Goal: Check status: Check status

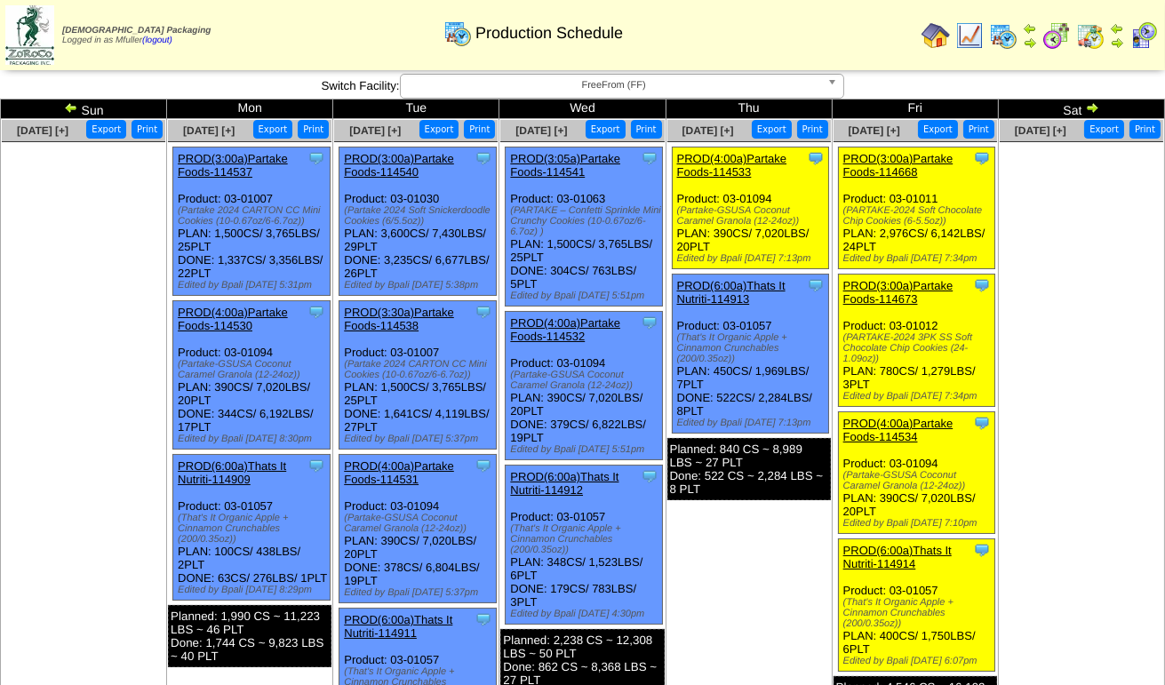
click at [693, 76] on div "Zoroco Packaging Logged in as Mfuller (logout) Print All" at bounding box center [582, 38] width 1165 height 77
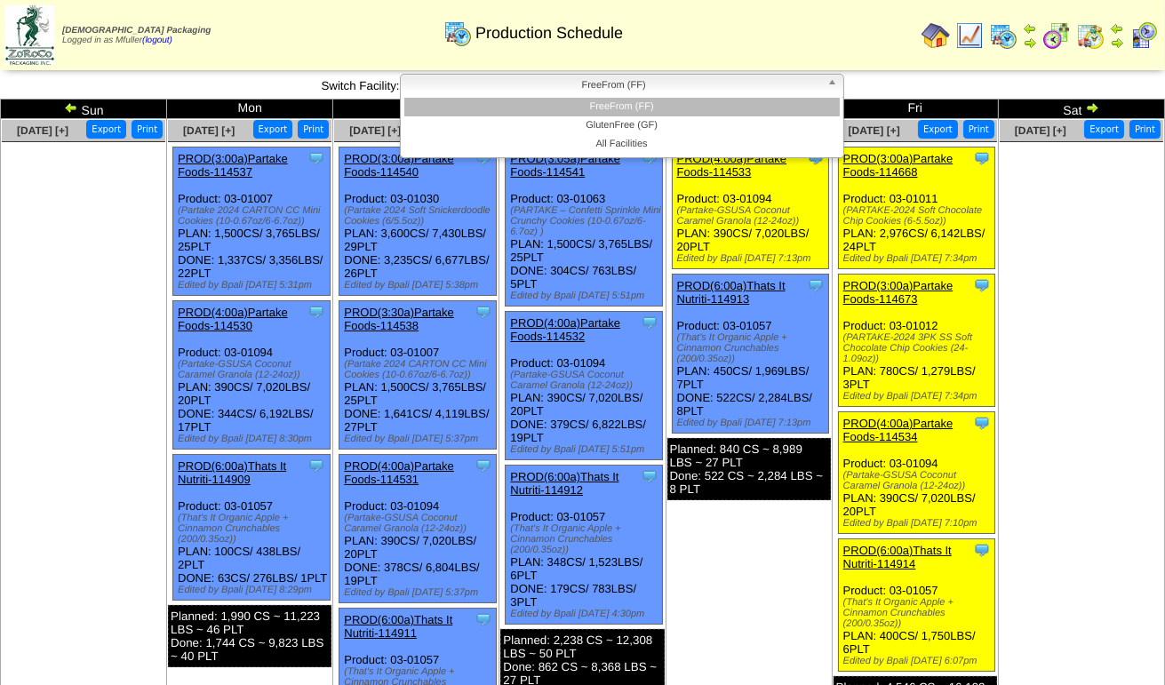
click at [690, 84] on span "FreeFrom (FF)" at bounding box center [614, 85] width 412 height 21
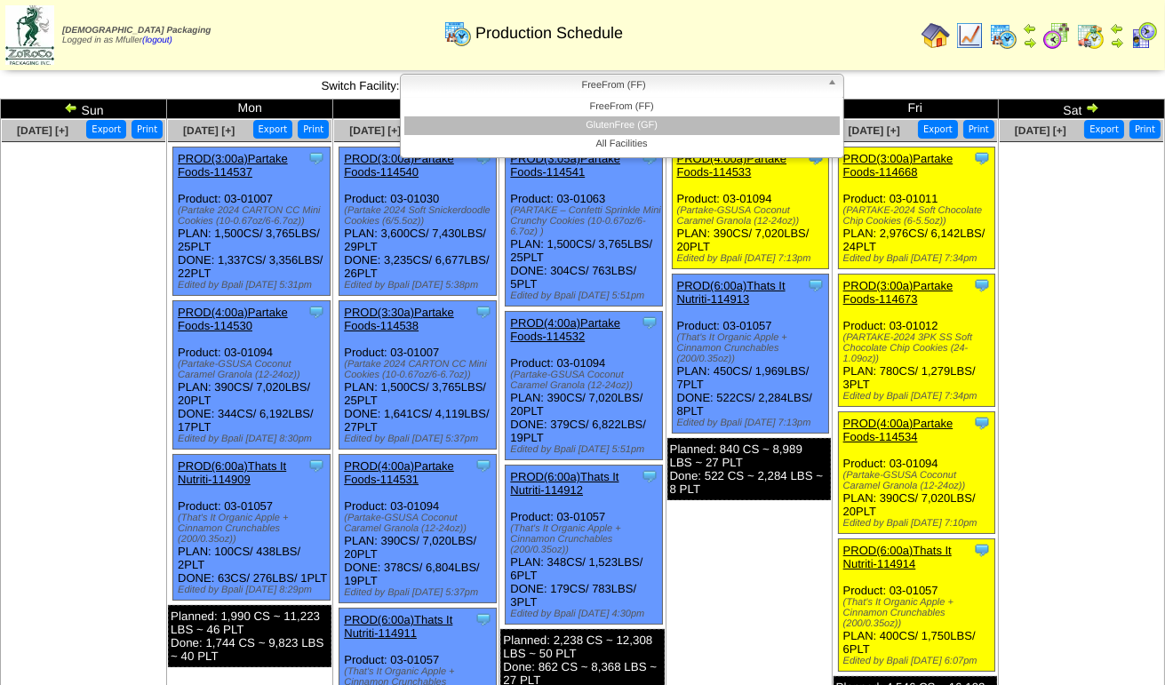
click at [679, 118] on li "GlutenFree (GF)" at bounding box center [621, 125] width 435 height 19
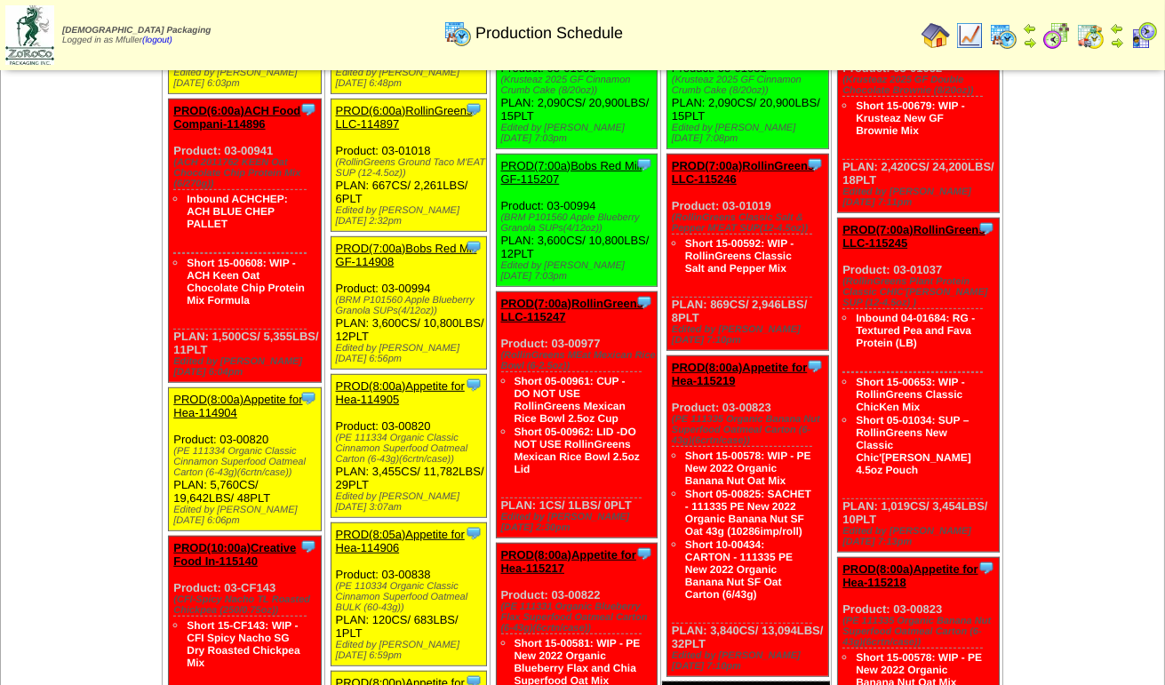
scroll to position [1599, 0]
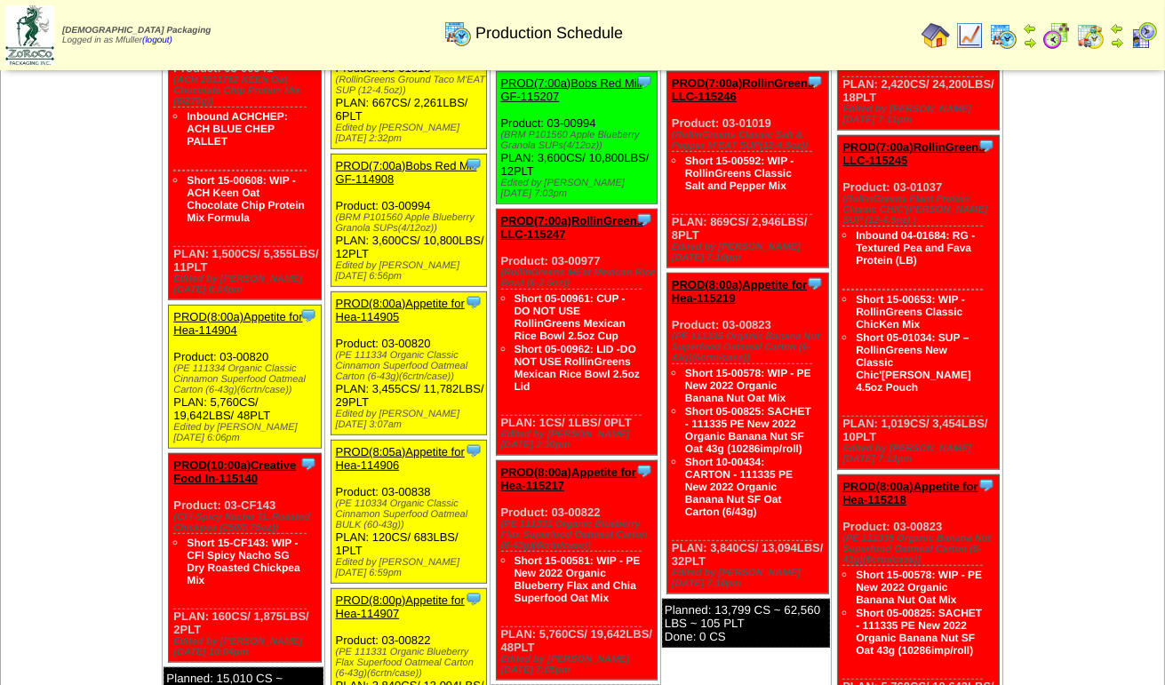
click at [551, 214] on link "PROD(7:00a)RollinGreens LLC-115247" at bounding box center [572, 227] width 142 height 27
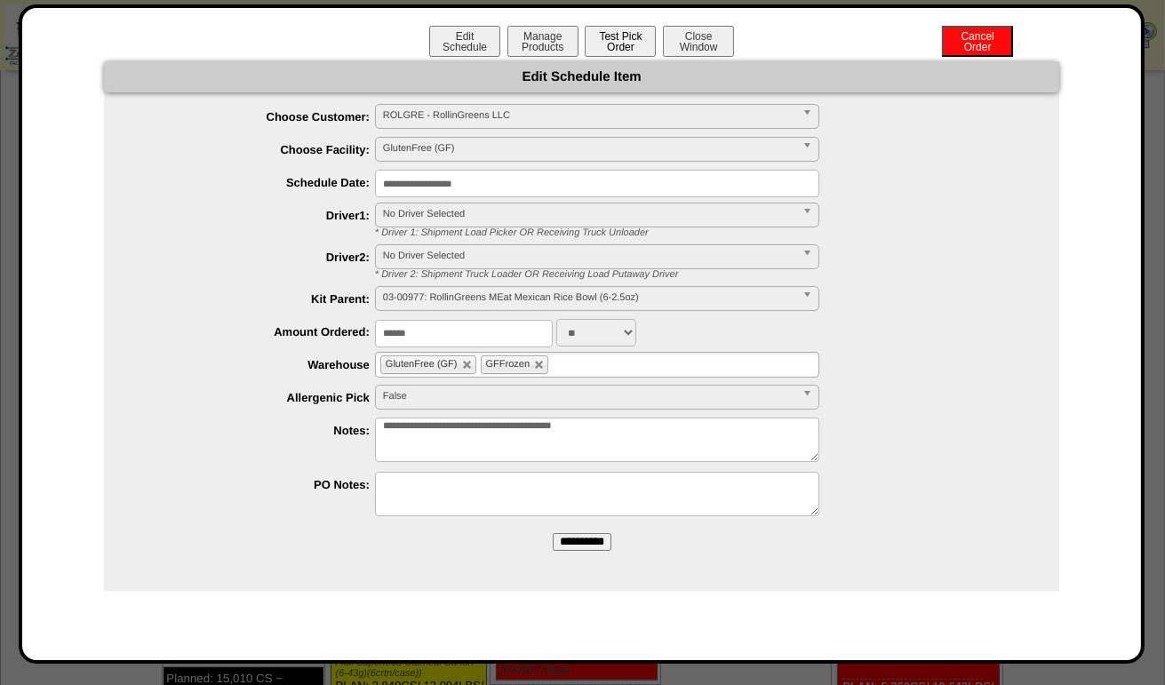
click at [632, 48] on button "Test Pick Order" at bounding box center [620, 41] width 71 height 31
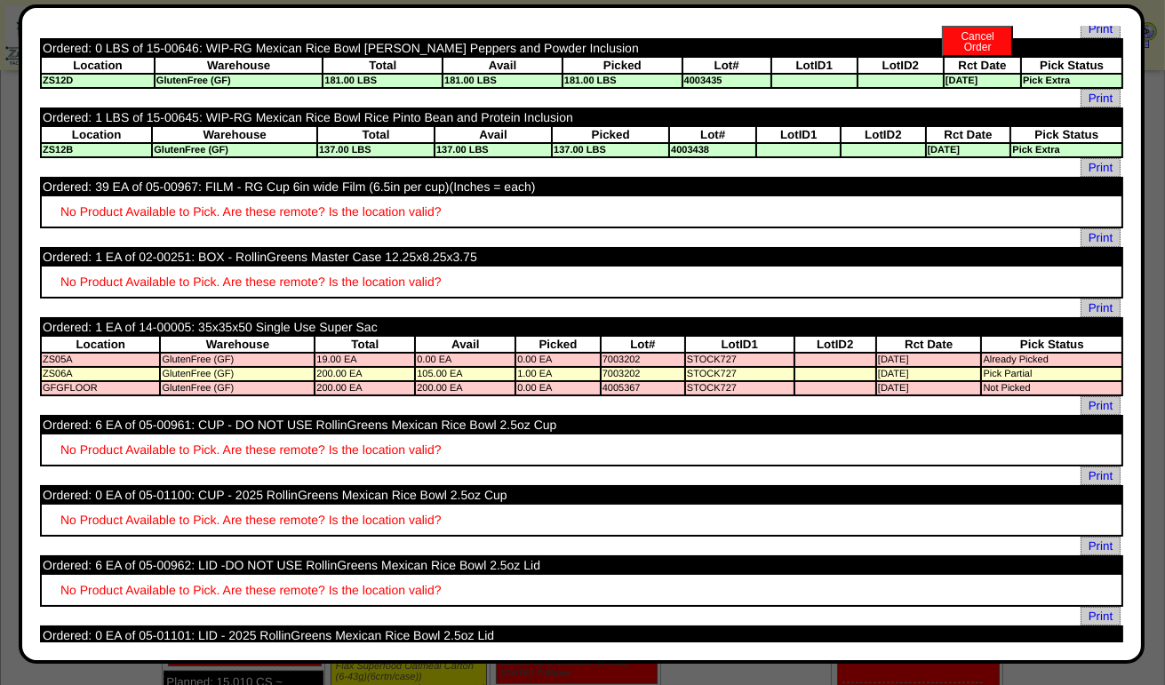
scroll to position [0, 0]
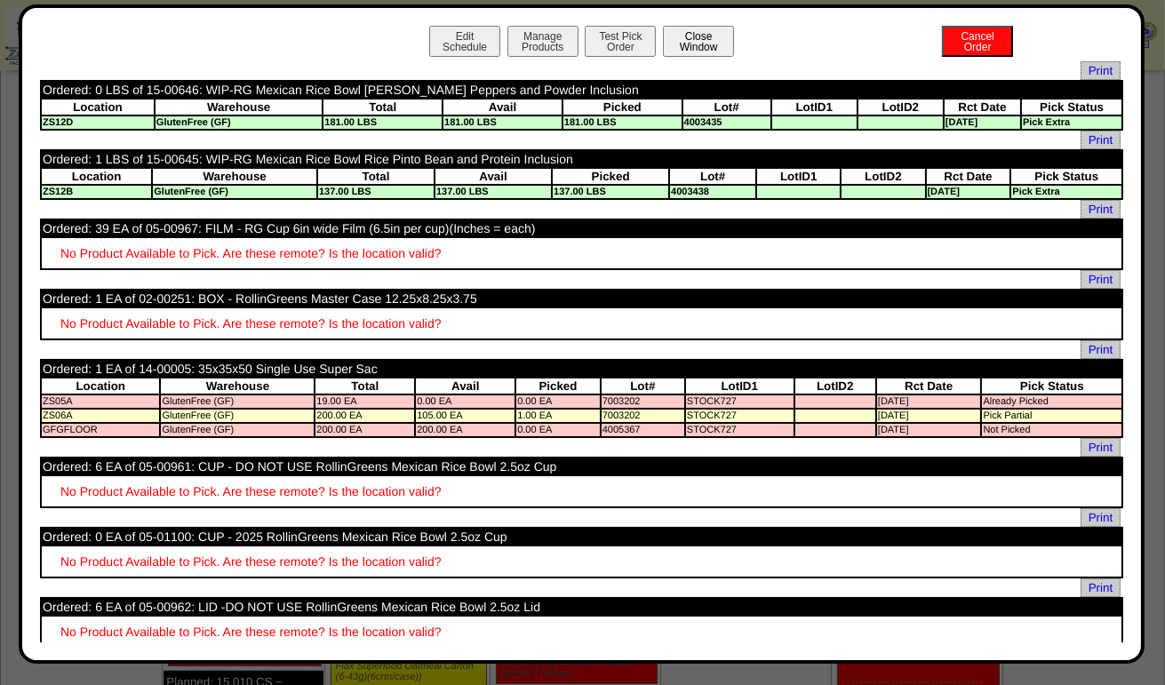
click at [696, 30] on button "Close Window" at bounding box center [698, 41] width 71 height 31
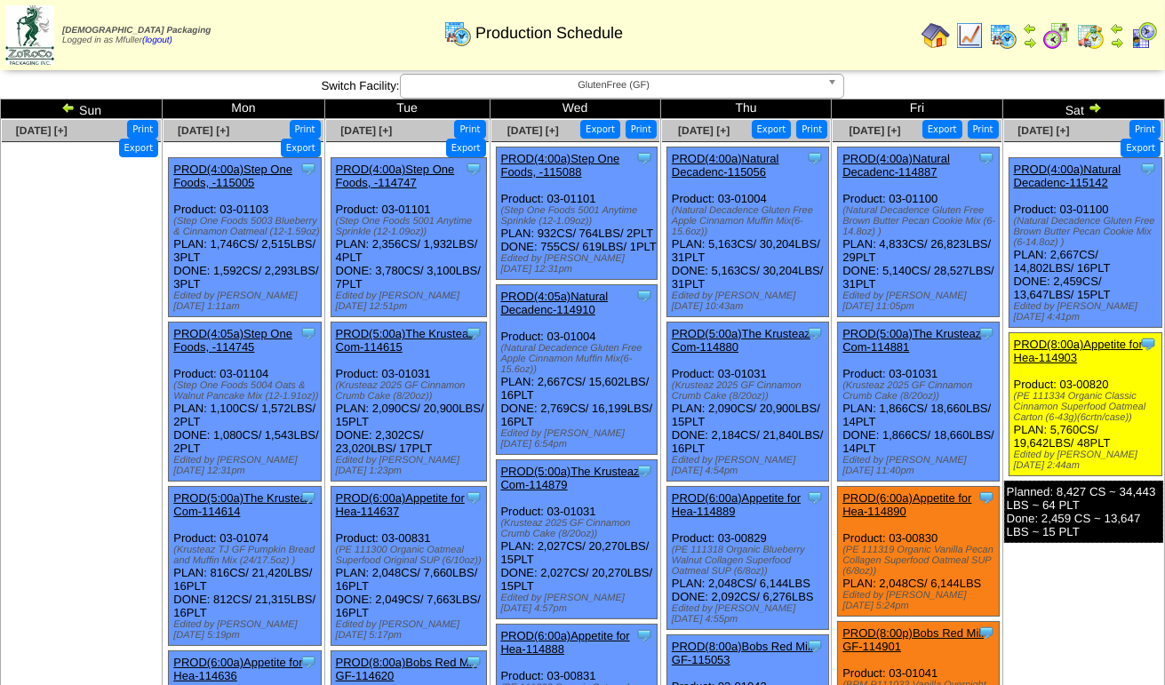
click at [1096, 107] on img at bounding box center [1095, 107] width 14 height 14
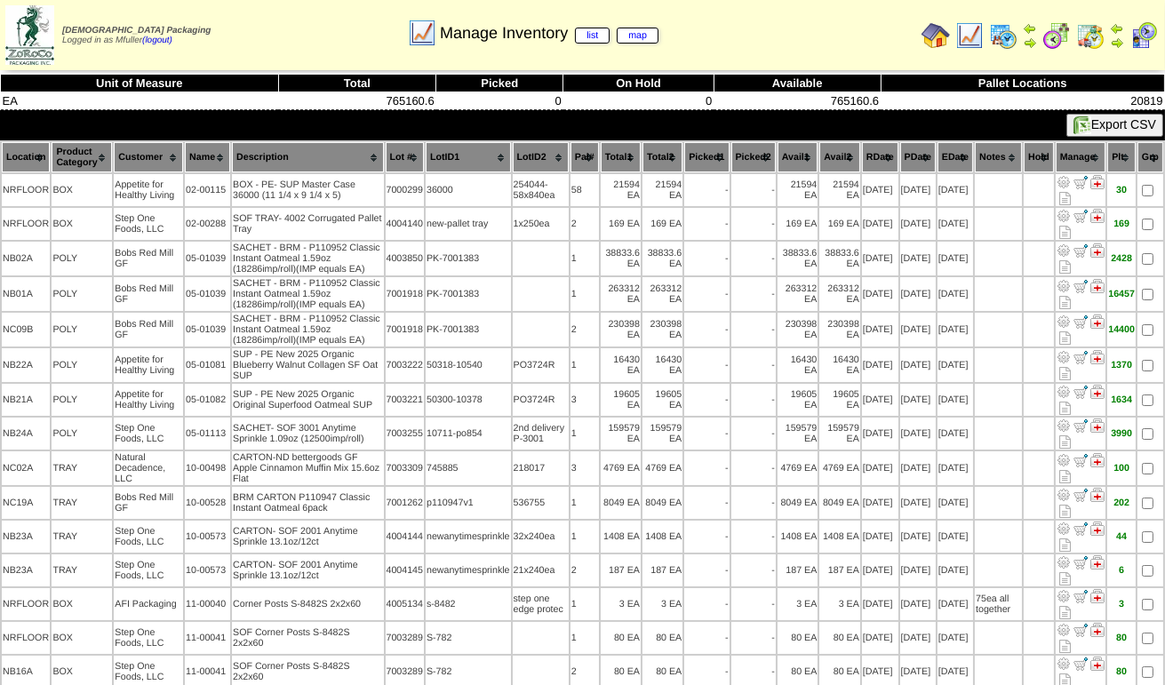
click at [974, 33] on img at bounding box center [969, 35] width 28 height 28
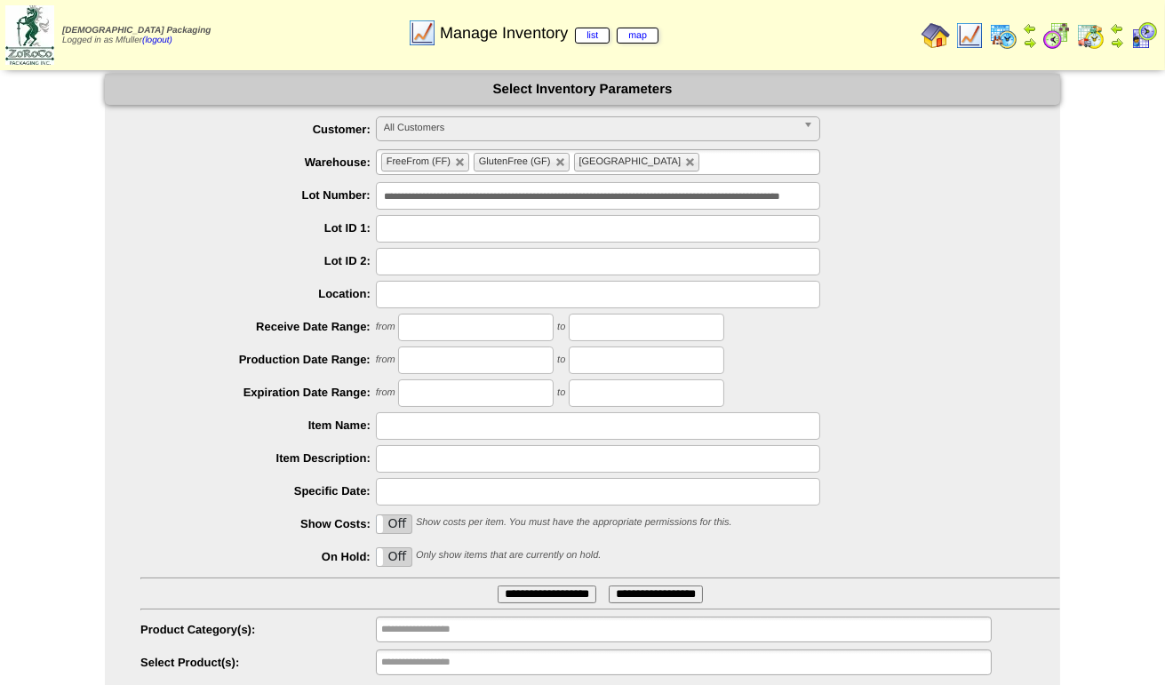
scroll to position [0, 167]
drag, startPoint x: 379, startPoint y: 197, endPoint x: 1180, endPoint y: 257, distance: 802.8
click at [1164, 257] on html "Zoroco Packaging Logged in as Mfuller (logout) Print All" at bounding box center [582, 370] width 1165 height 740
click at [428, 428] on input "text" at bounding box center [598, 426] width 444 height 28
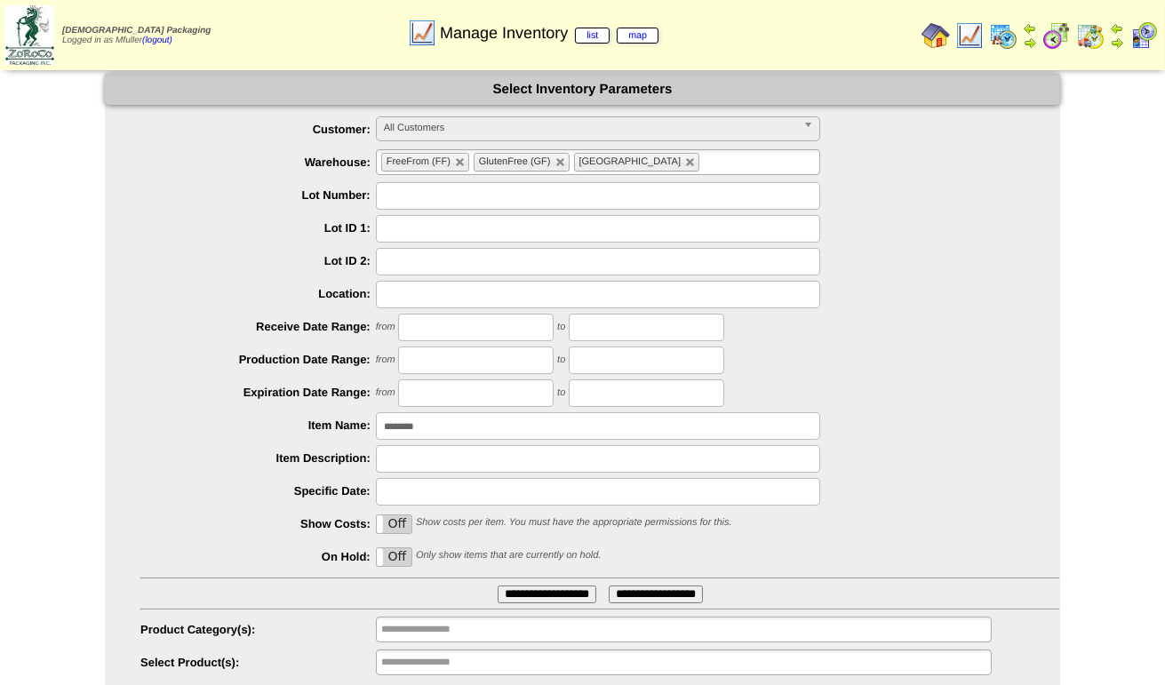
type input "********"
click at [544, 593] on input "**********" at bounding box center [547, 595] width 99 height 18
